Goal: Information Seeking & Learning: Learn about a topic

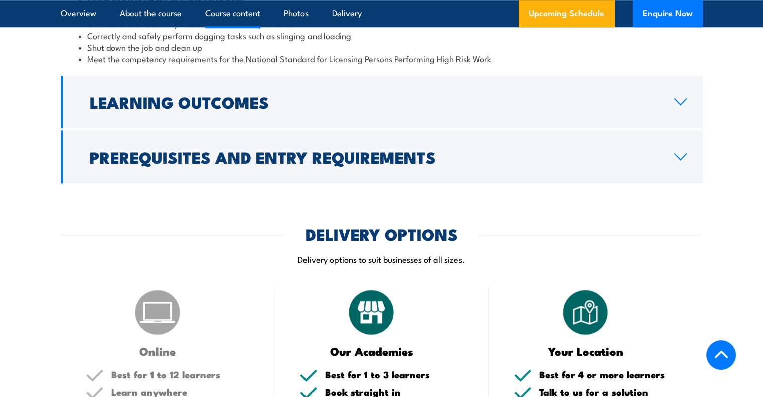
scroll to position [953, 0]
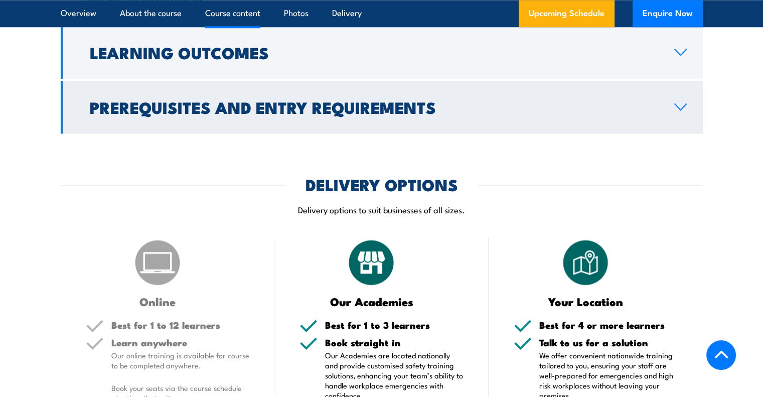
click at [589, 133] on link "Prerequisites and Entry Requirements" at bounding box center [382, 107] width 642 height 53
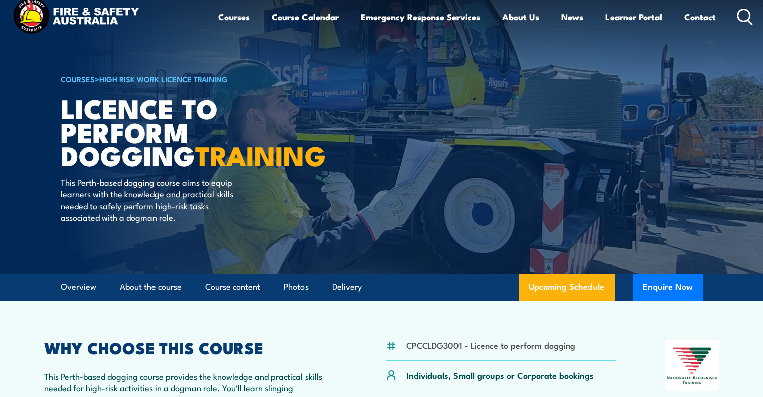
scroll to position [0, 0]
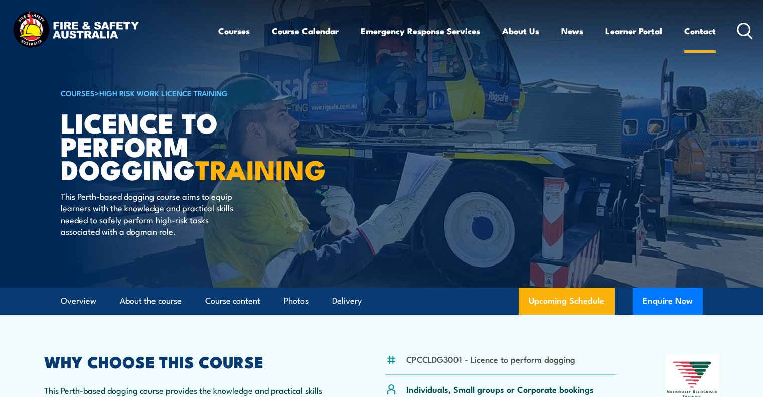
click at [705, 28] on link "Contact" at bounding box center [700, 31] width 32 height 27
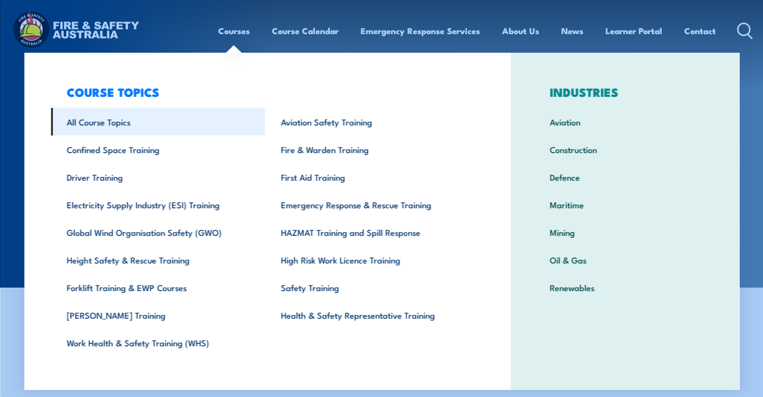
click at [117, 120] on link "All Course Topics" at bounding box center [158, 122] width 214 height 28
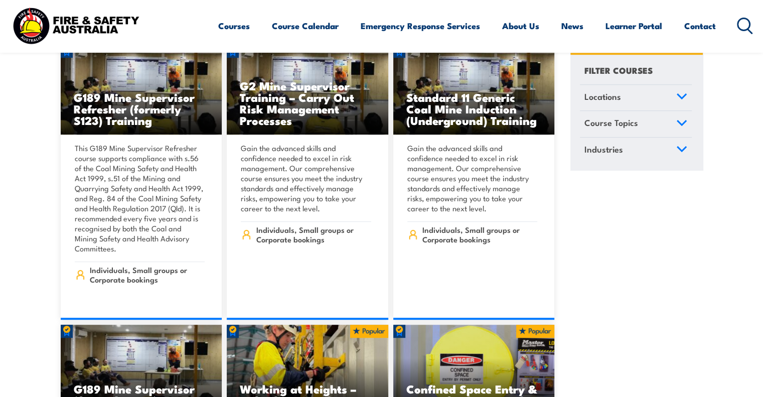
scroll to position [452, 0]
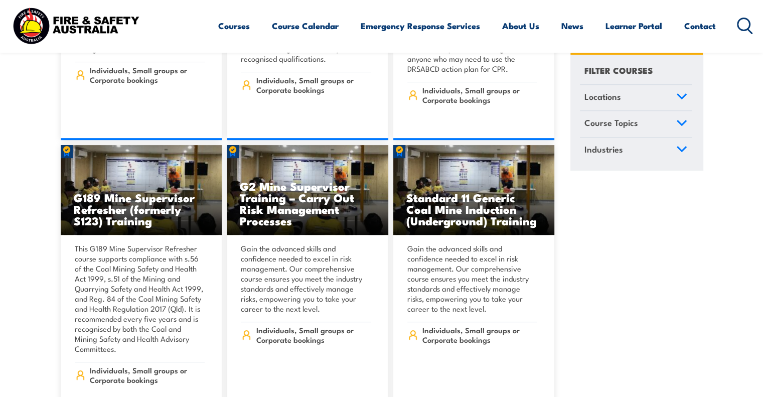
click at [741, 24] on icon at bounding box center [745, 26] width 16 height 17
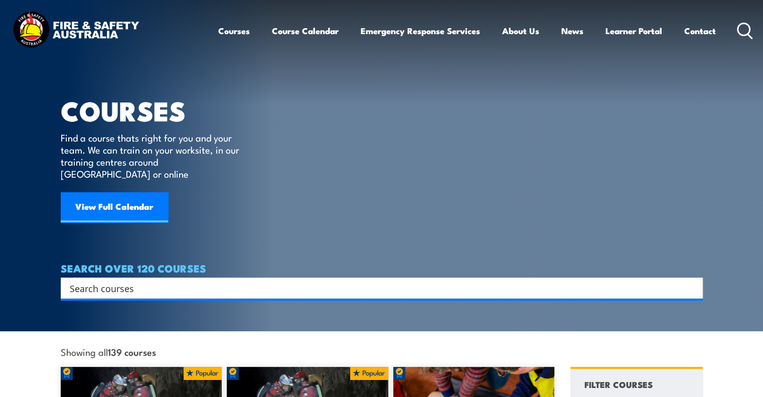
click at [361, 281] on input "Search input" at bounding box center [375, 288] width 611 height 15
type input "dogging"
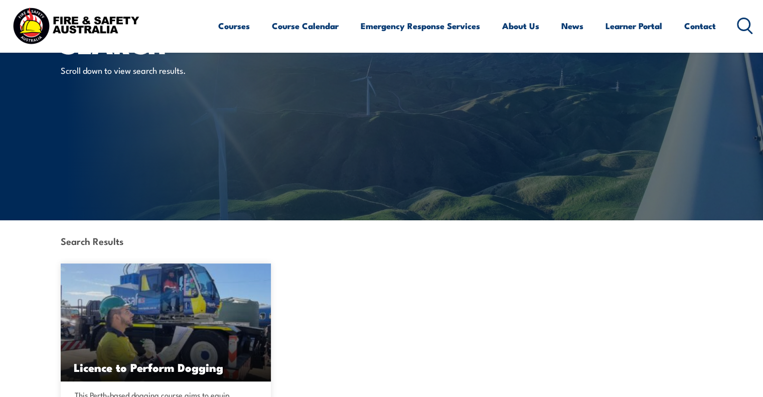
scroll to position [201, 0]
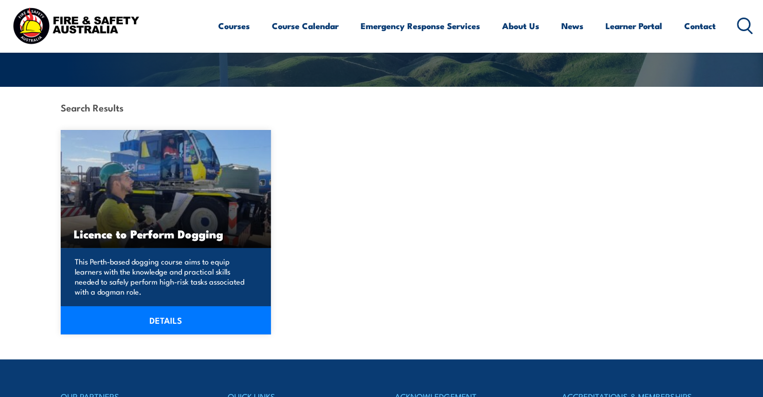
click at [211, 218] on img at bounding box center [166, 189] width 211 height 118
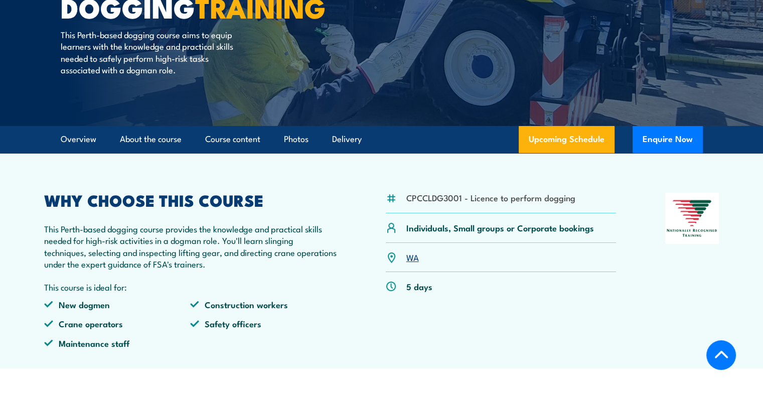
scroll to position [201, 0]
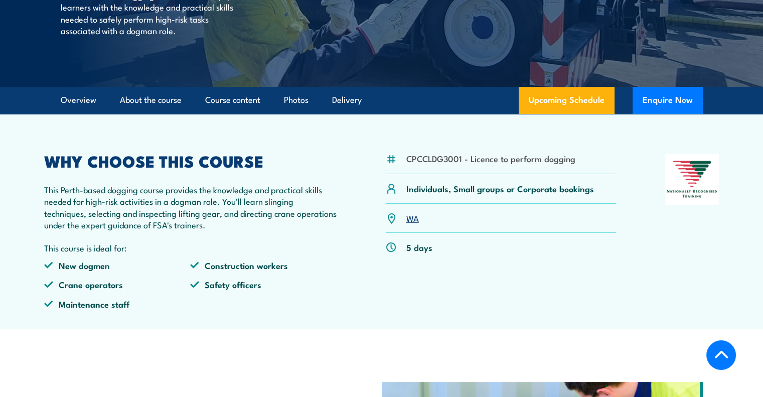
click at [410, 224] on link "WA" at bounding box center [412, 218] width 13 height 12
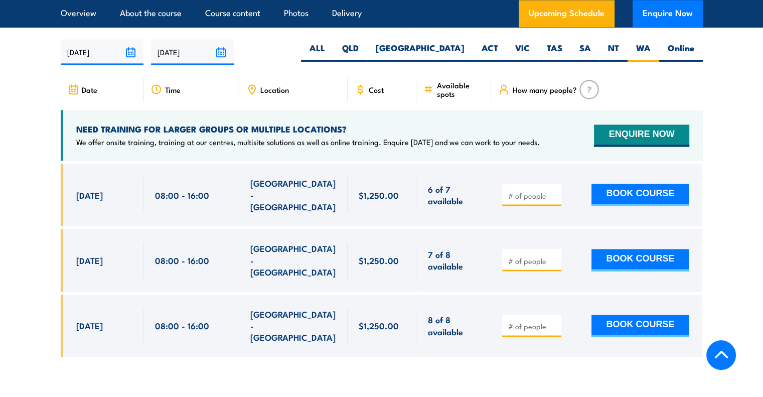
scroll to position [1528, 0]
